Goal: Navigation & Orientation: Go to known website

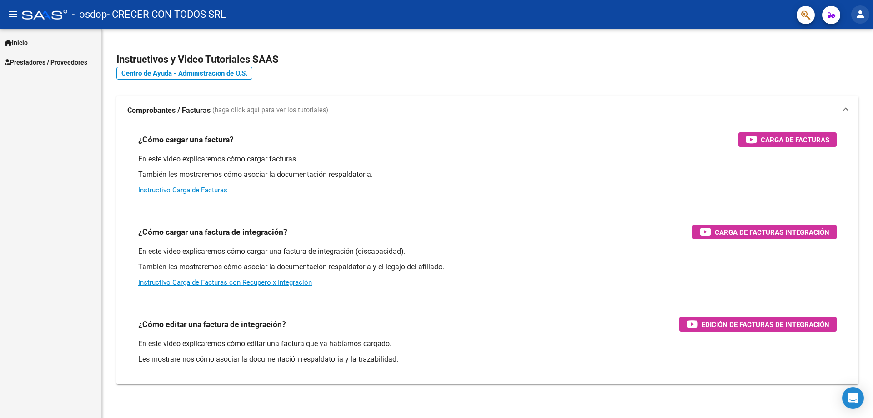
click at [858, 15] on mat-icon "person" at bounding box center [859, 14] width 11 height 11
click at [846, 61] on button "exit_to_app Salir" at bounding box center [841, 60] width 55 height 22
